Goal: Information Seeking & Learning: Understand process/instructions

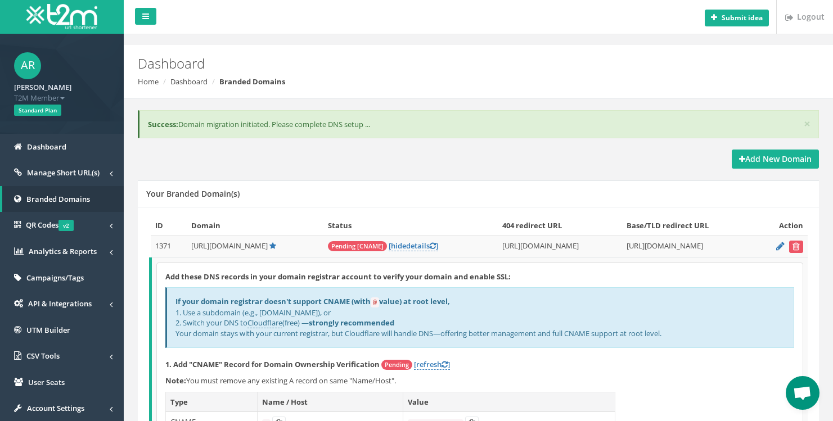
scroll to position [195, 0]
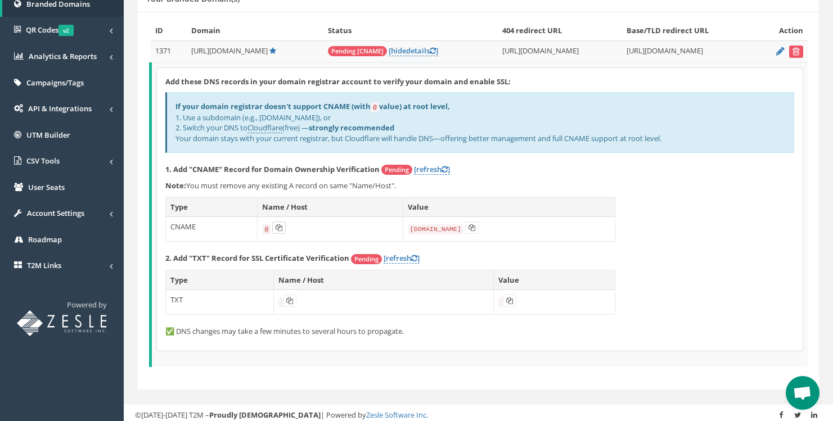
click at [275, 224] on icon at bounding box center [278, 227] width 7 height 7
click at [468, 224] on icon at bounding box center [471, 227] width 7 height 7
click at [262, 226] on code "@" at bounding box center [266, 229] width 8 height 10
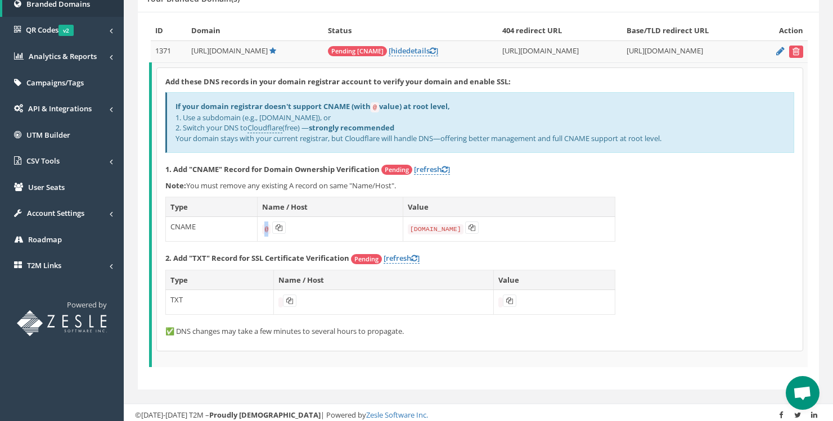
click at [262, 226] on code "@" at bounding box center [266, 229] width 8 height 10
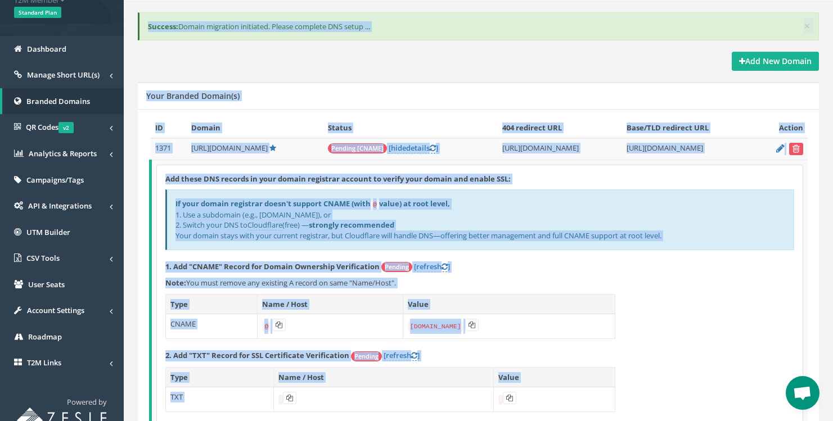
scroll to position [74, 0]
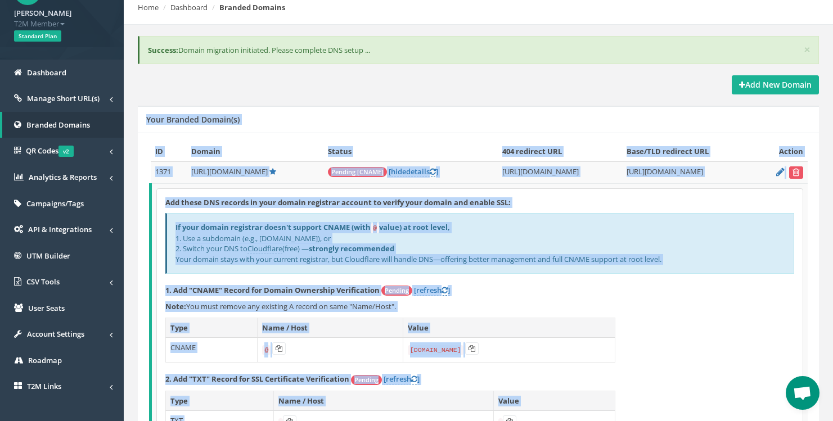
drag, startPoint x: 192, startPoint y: 362, endPoint x: 145, endPoint y: 112, distance: 253.5
click at [145, 112] on div "Your Branded Domain(s) ID Domain Status 404 redirect URL Base/TLD redirect URL …" at bounding box center [478, 308] width 681 height 405
copy div "Your Branded Domain(s) ID Domain Status 404 redirect URL Base/TLD redirect URL …"
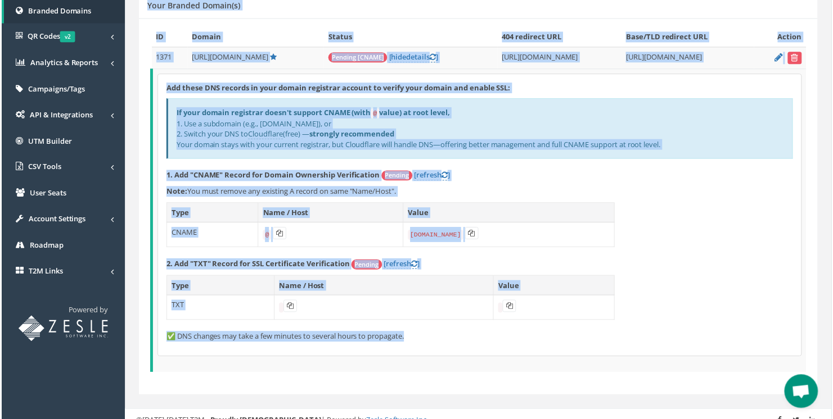
scroll to position [195, 0]
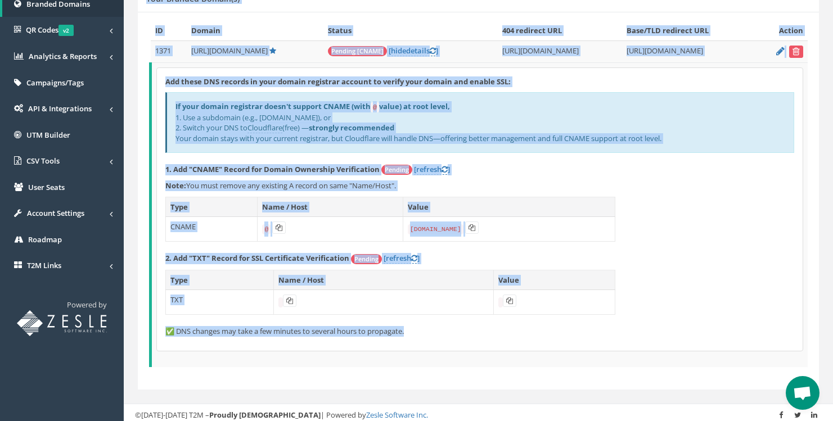
click at [306, 231] on td "@" at bounding box center [330, 229] width 145 height 25
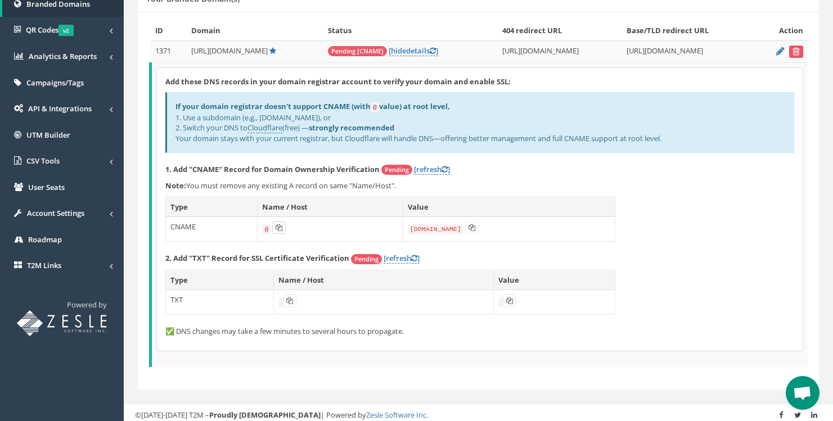
click at [275, 227] on icon at bounding box center [278, 227] width 7 height 7
click at [468, 224] on icon at bounding box center [471, 227] width 7 height 7
